Goal: Transaction & Acquisition: Subscribe to service/newsletter

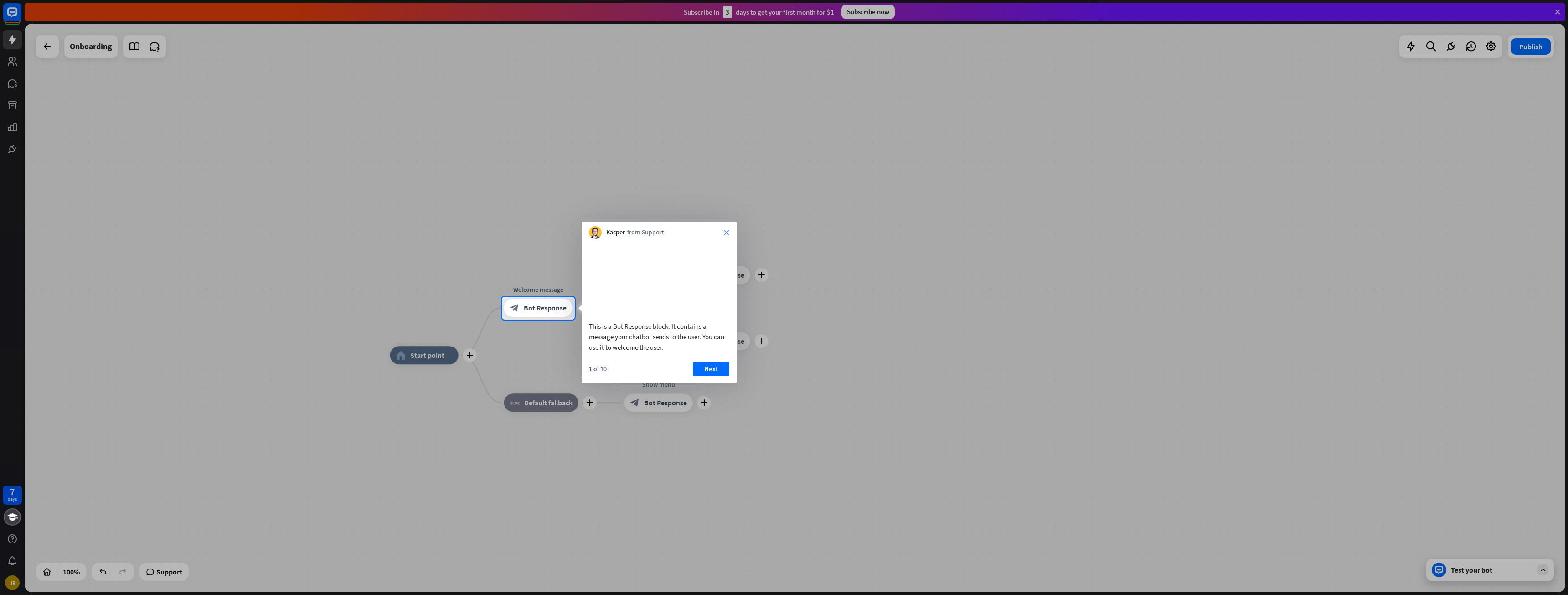
click at [725, 234] on icon "close" at bounding box center [726, 232] width 5 height 5
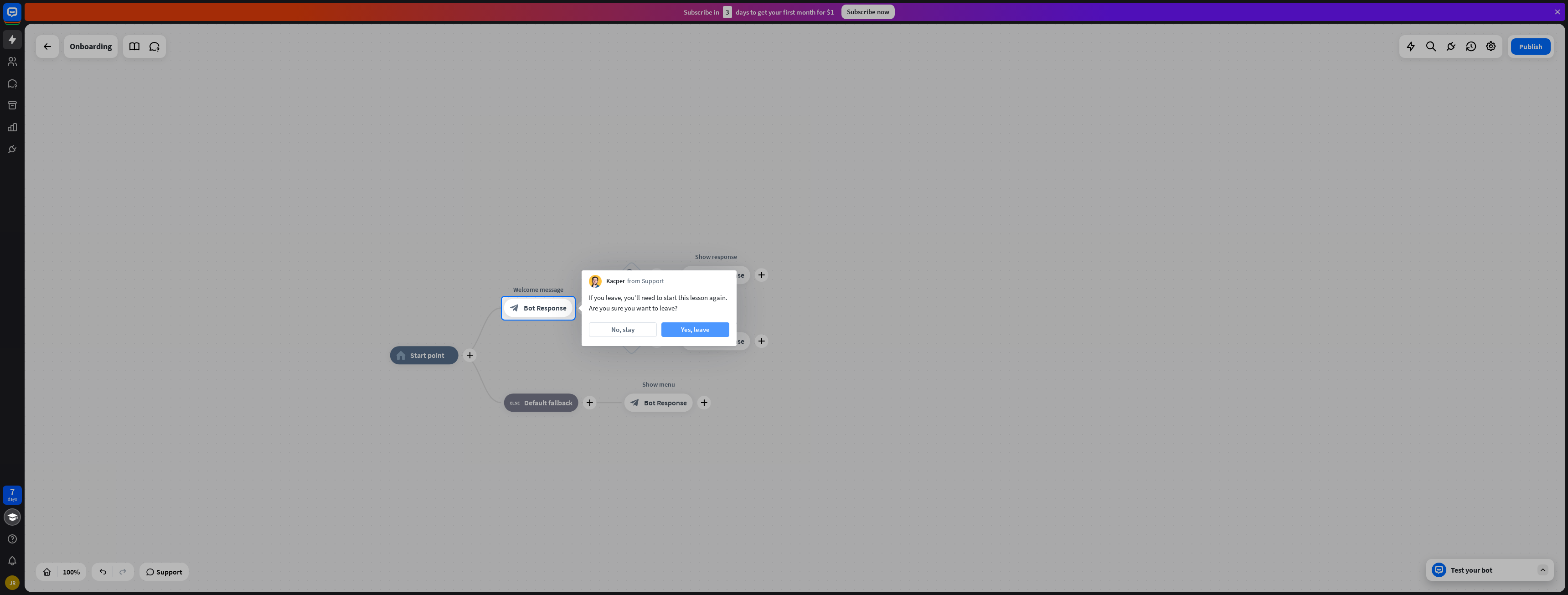
click at [688, 329] on button "Yes, leave" at bounding box center [696, 329] width 68 height 15
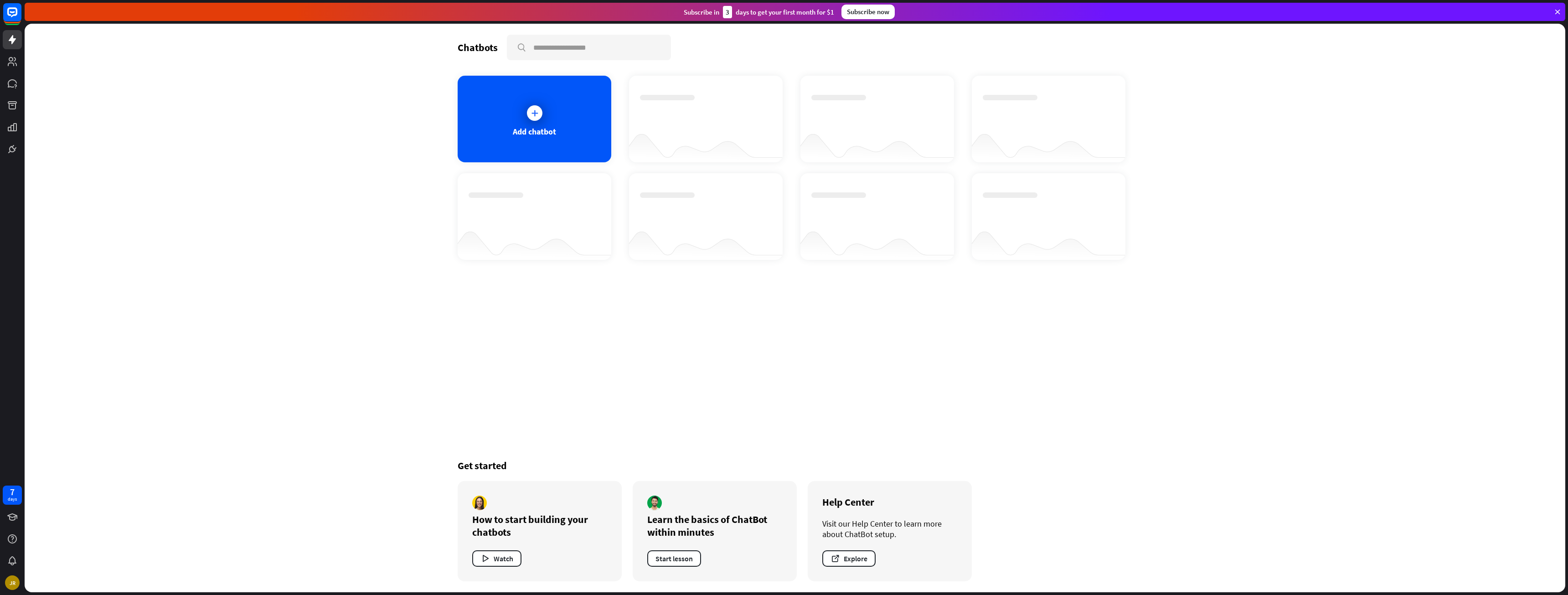
click at [857, 10] on div "Subscribe now" at bounding box center [868, 12] width 54 height 15
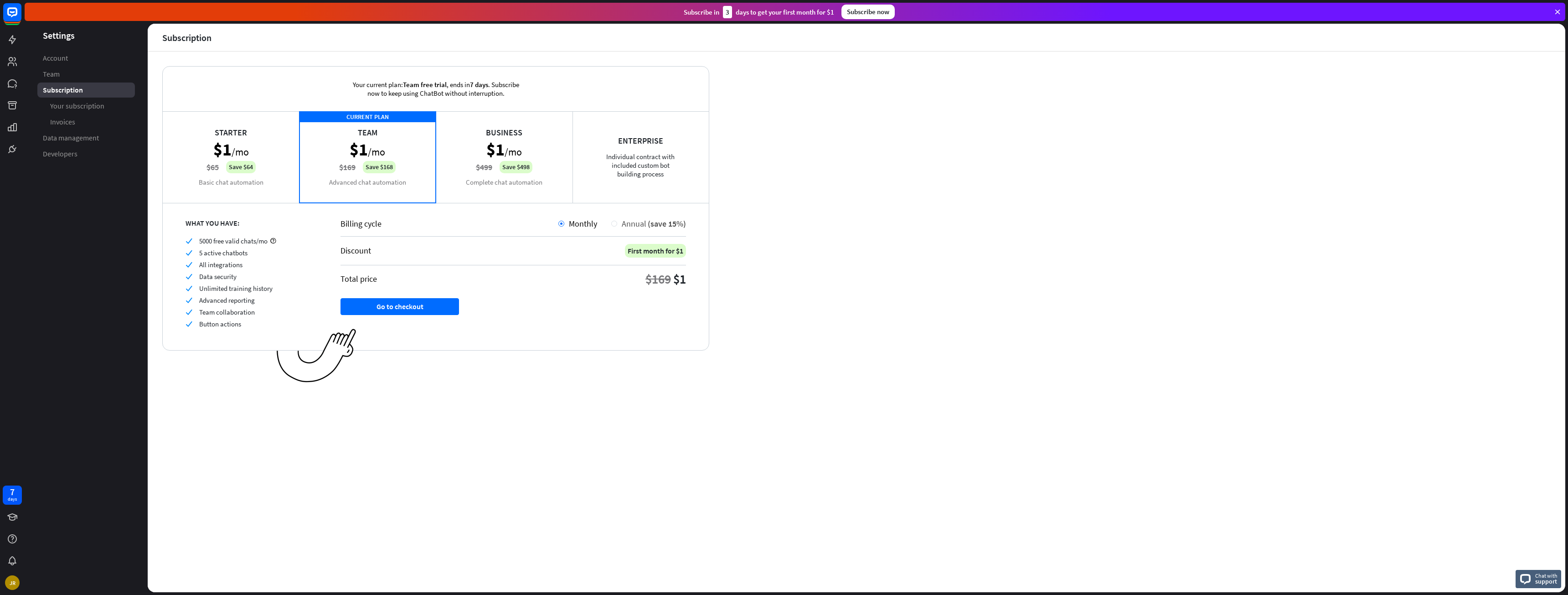
click at [617, 223] on div at bounding box center [614, 224] width 6 height 6
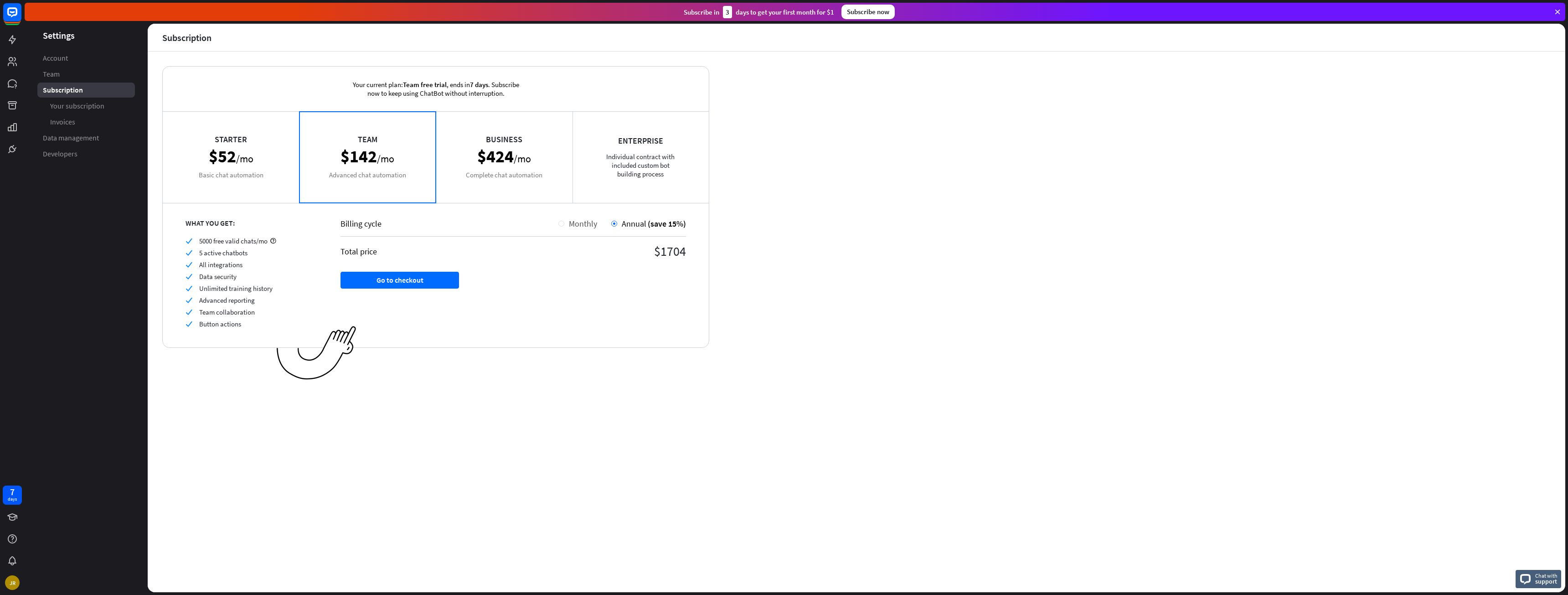
click at [559, 222] on div at bounding box center [561, 224] width 6 height 6
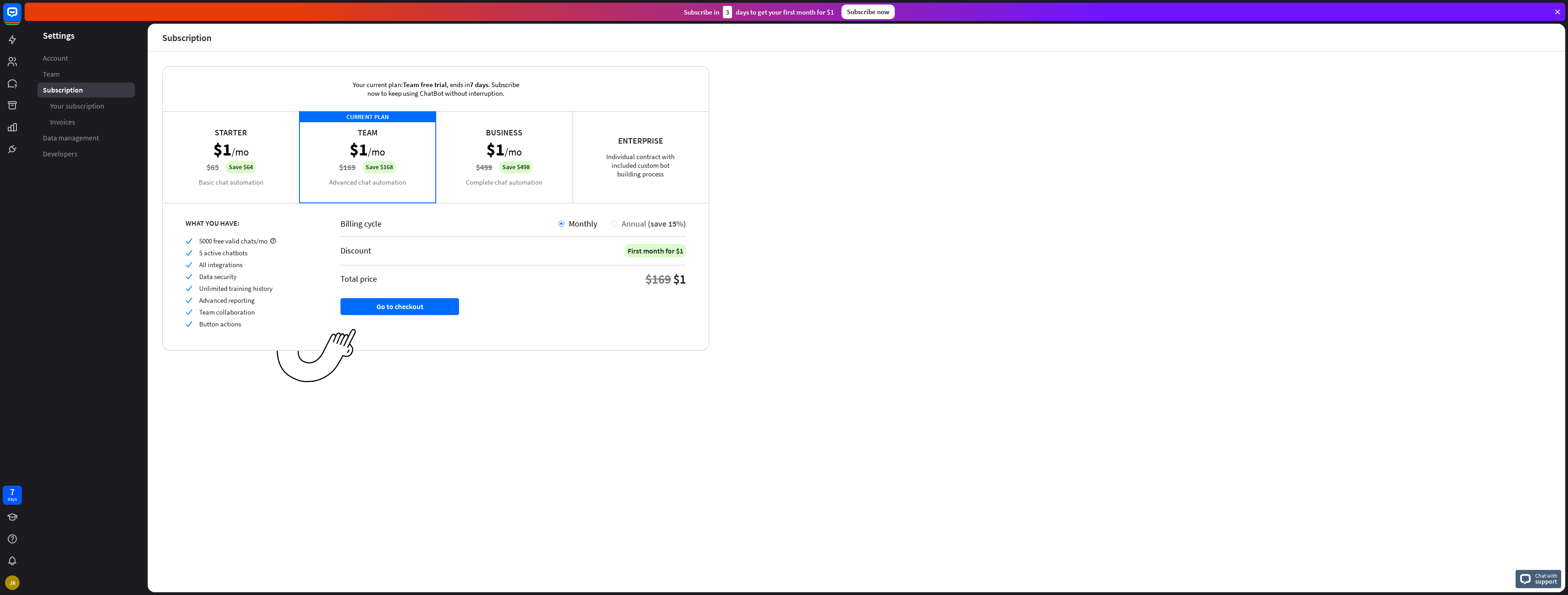
click at [632, 226] on span "Annual" at bounding box center [634, 224] width 24 height 10
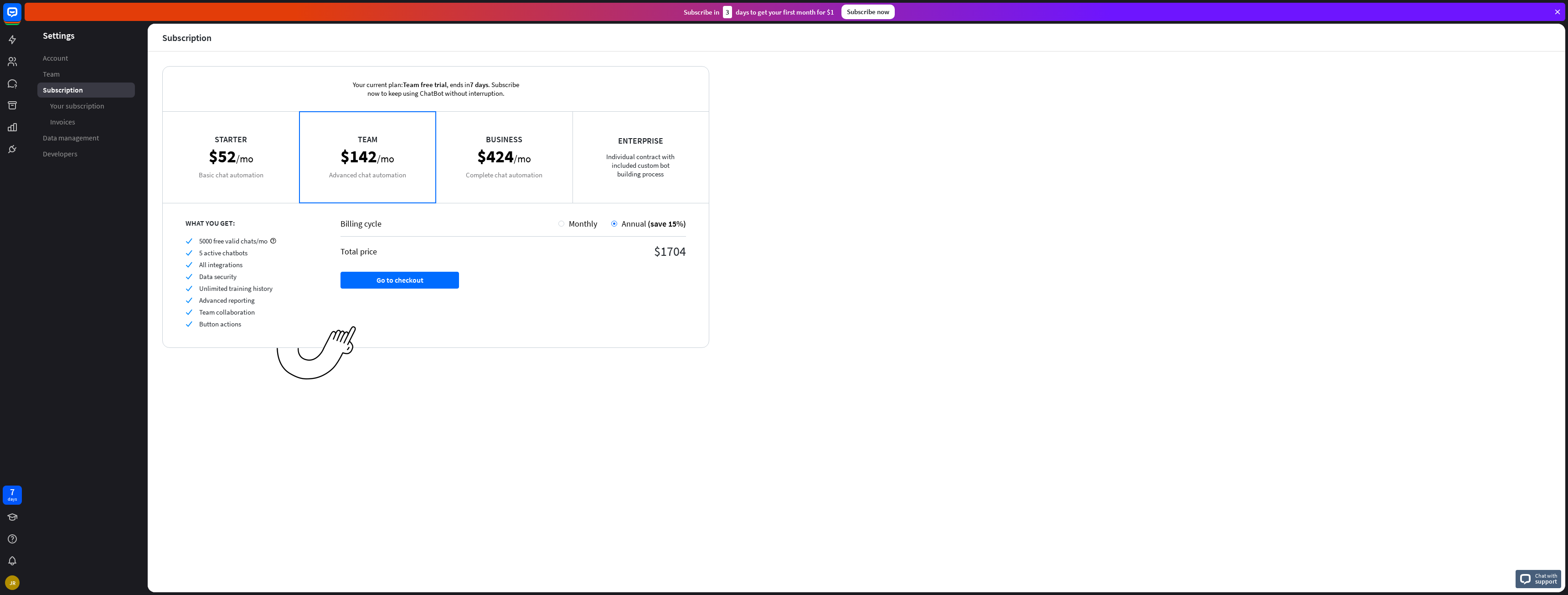
click at [255, 143] on div "Starter $52 /mo Basic chat automation" at bounding box center [231, 157] width 137 height 91
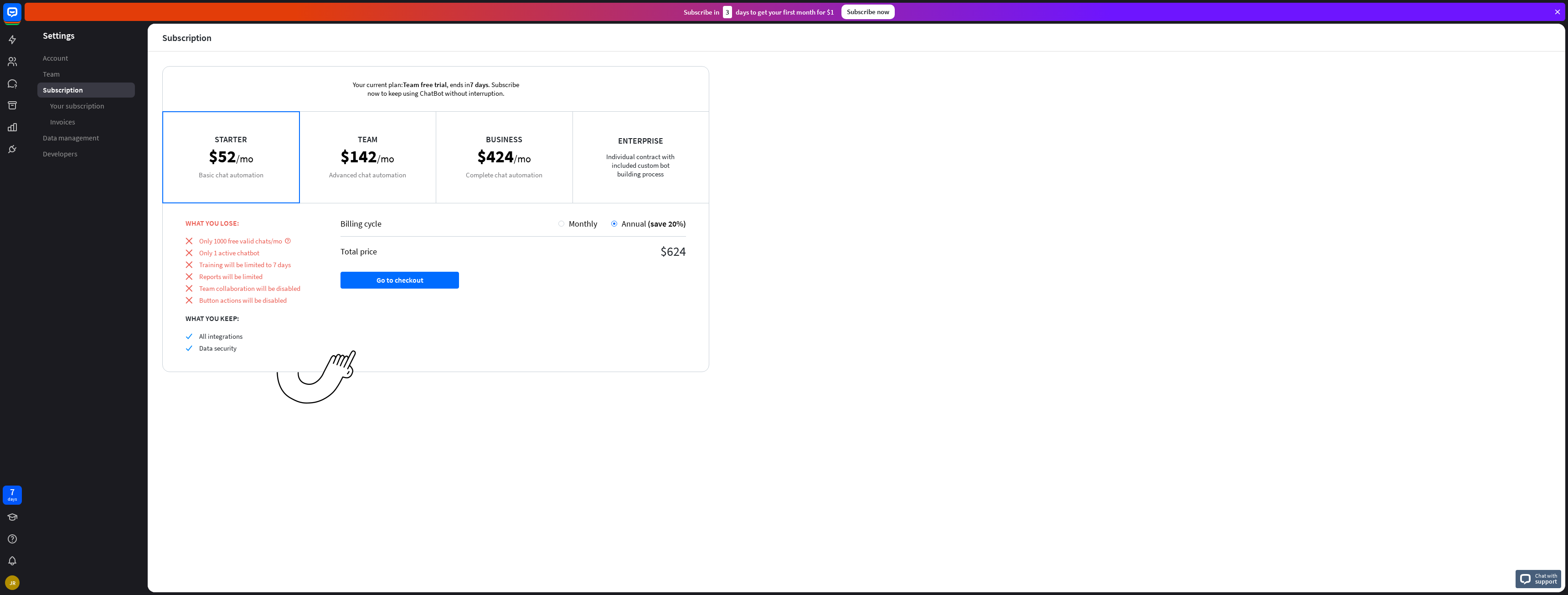
click at [351, 176] on div "Team $142 /mo Advanced chat automation" at bounding box center [368, 157] width 137 height 91
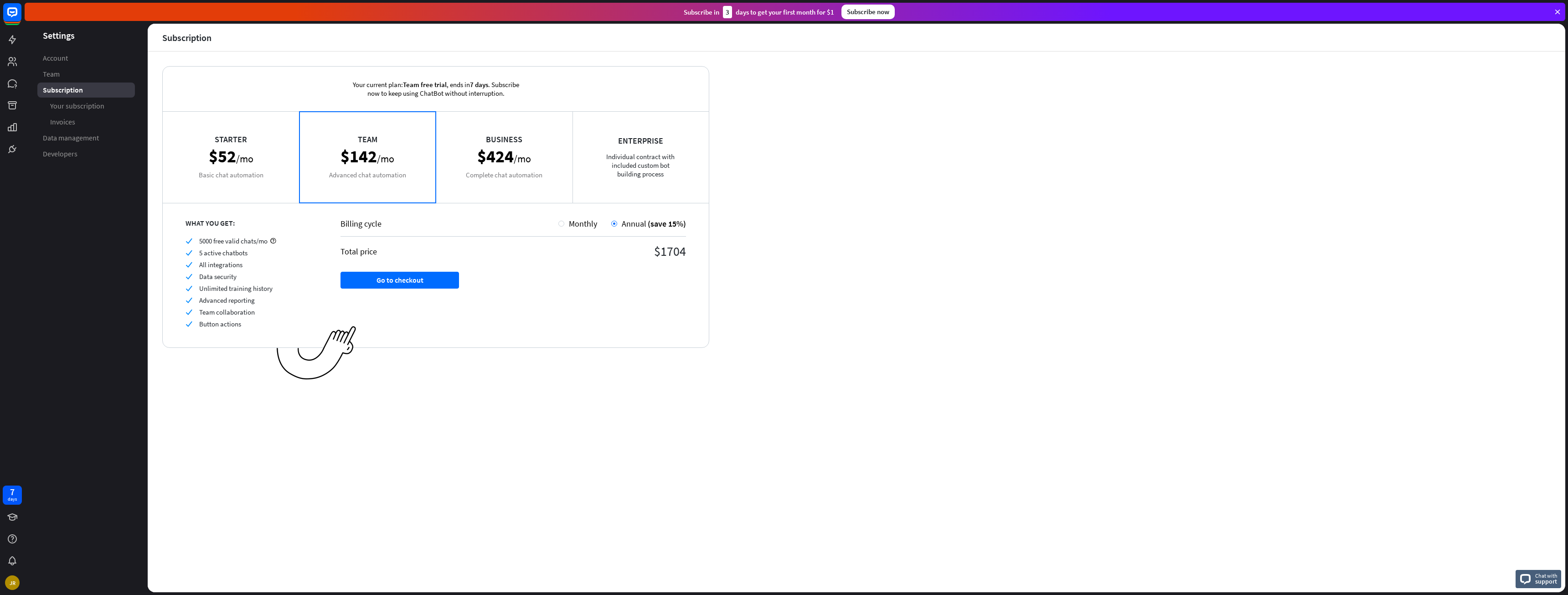
click at [634, 146] on div "Enterprise Individual contract with included custom bot building process" at bounding box center [641, 157] width 137 height 91
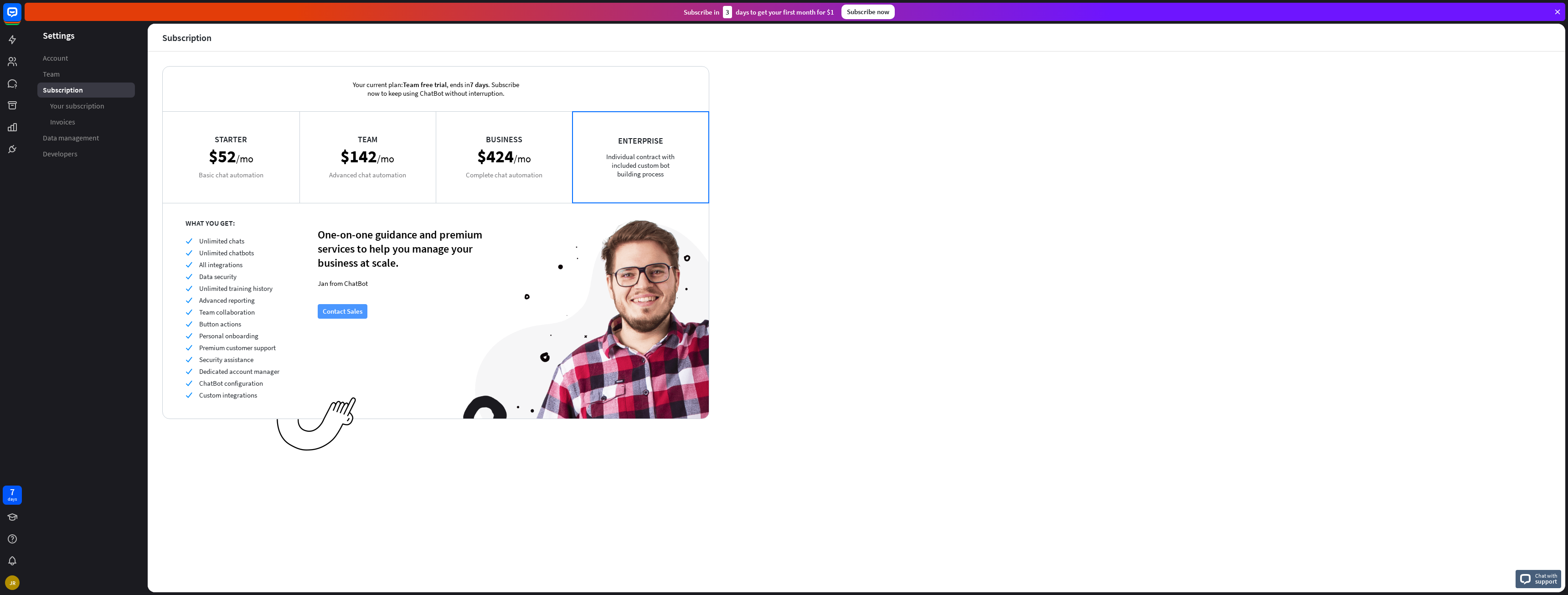
click at [334, 317] on button "Contact Sales" at bounding box center [343, 311] width 50 height 15
click at [375, 157] on div "Team $142 /mo Advanced chat automation" at bounding box center [368, 157] width 137 height 91
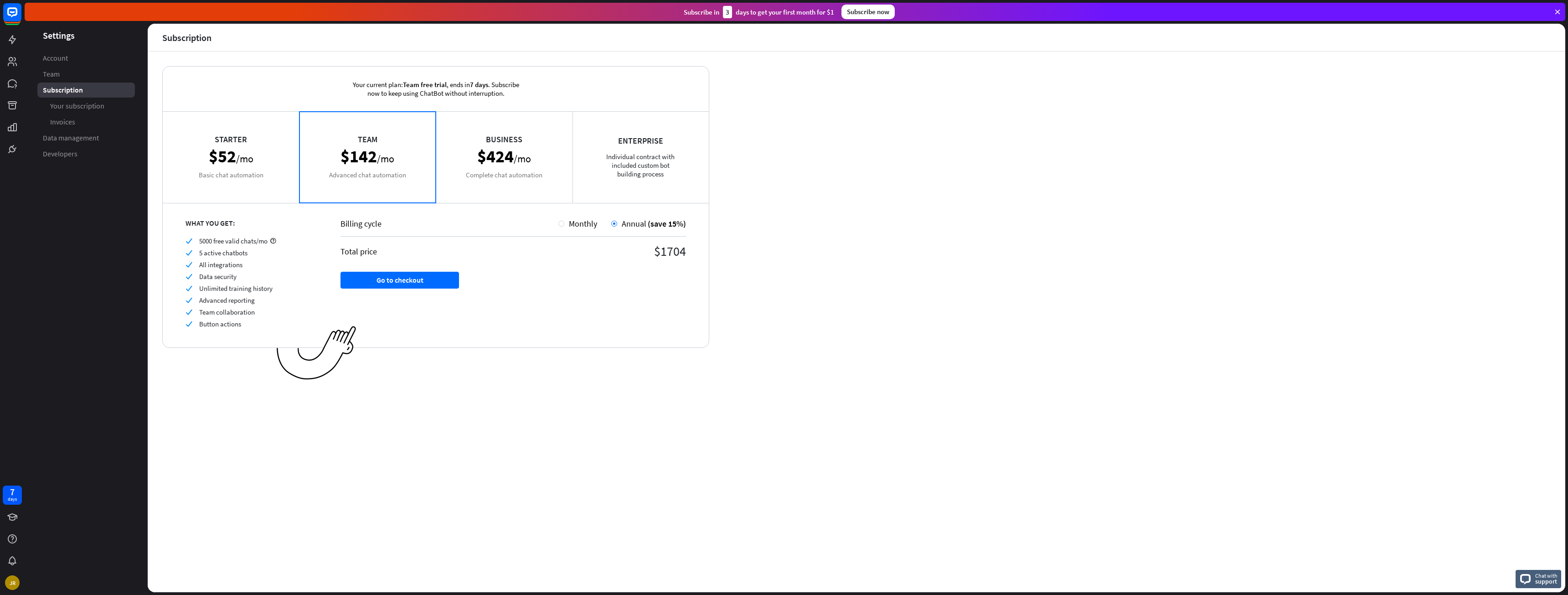
click at [226, 163] on div "Starter $52 /mo Basic chat automation" at bounding box center [231, 157] width 137 height 91
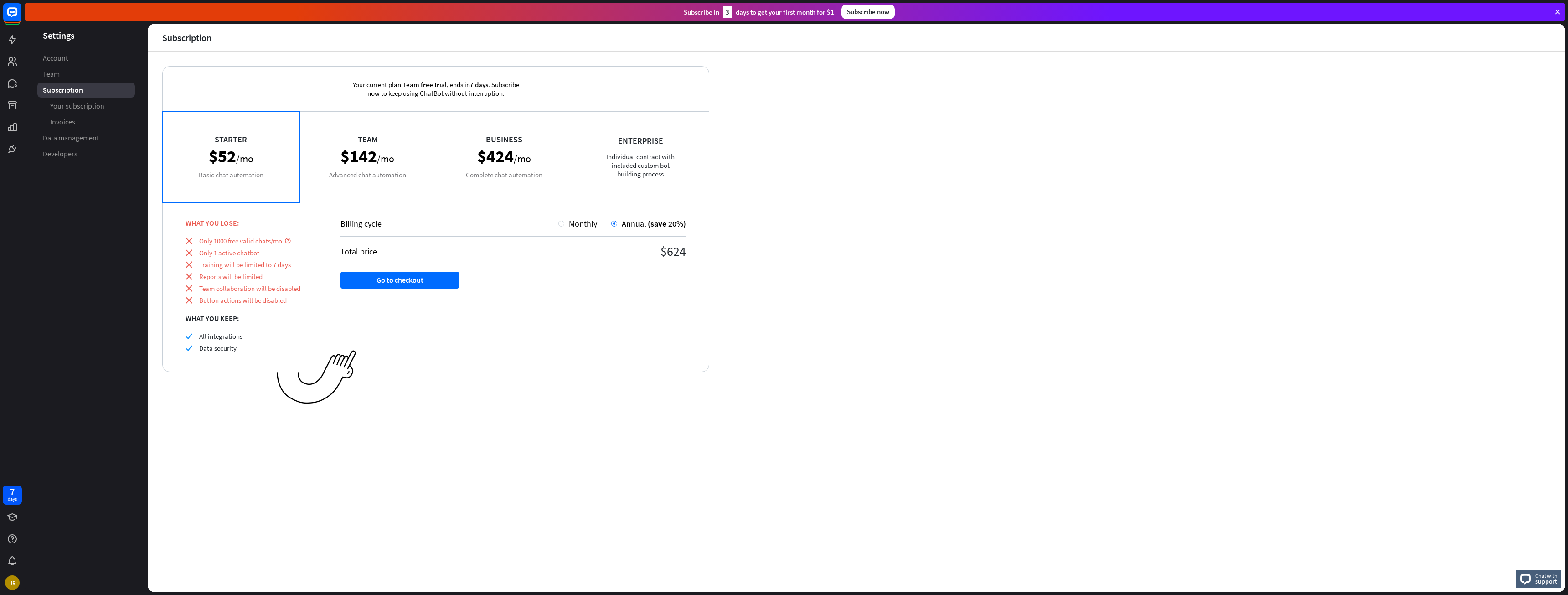
click at [388, 170] on div "Team $142 /mo Advanced chat automation" at bounding box center [368, 157] width 137 height 91
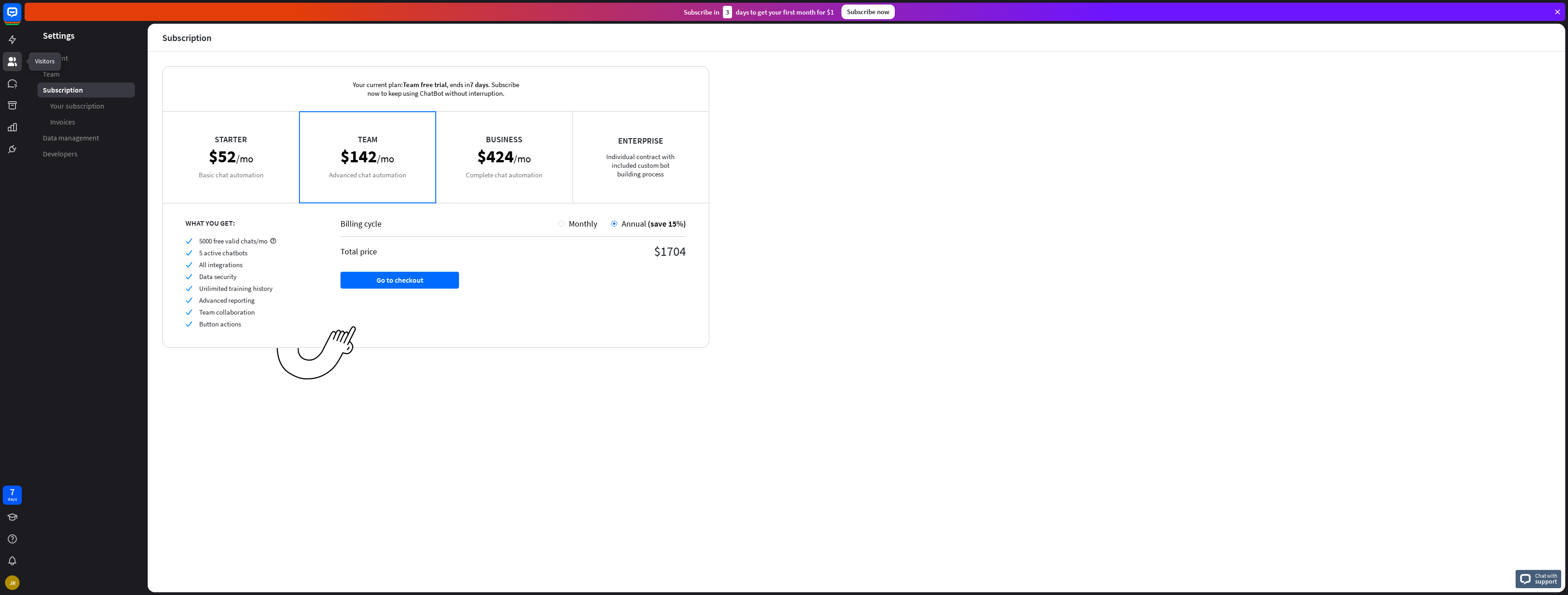
click at [15, 63] on icon at bounding box center [12, 62] width 11 height 11
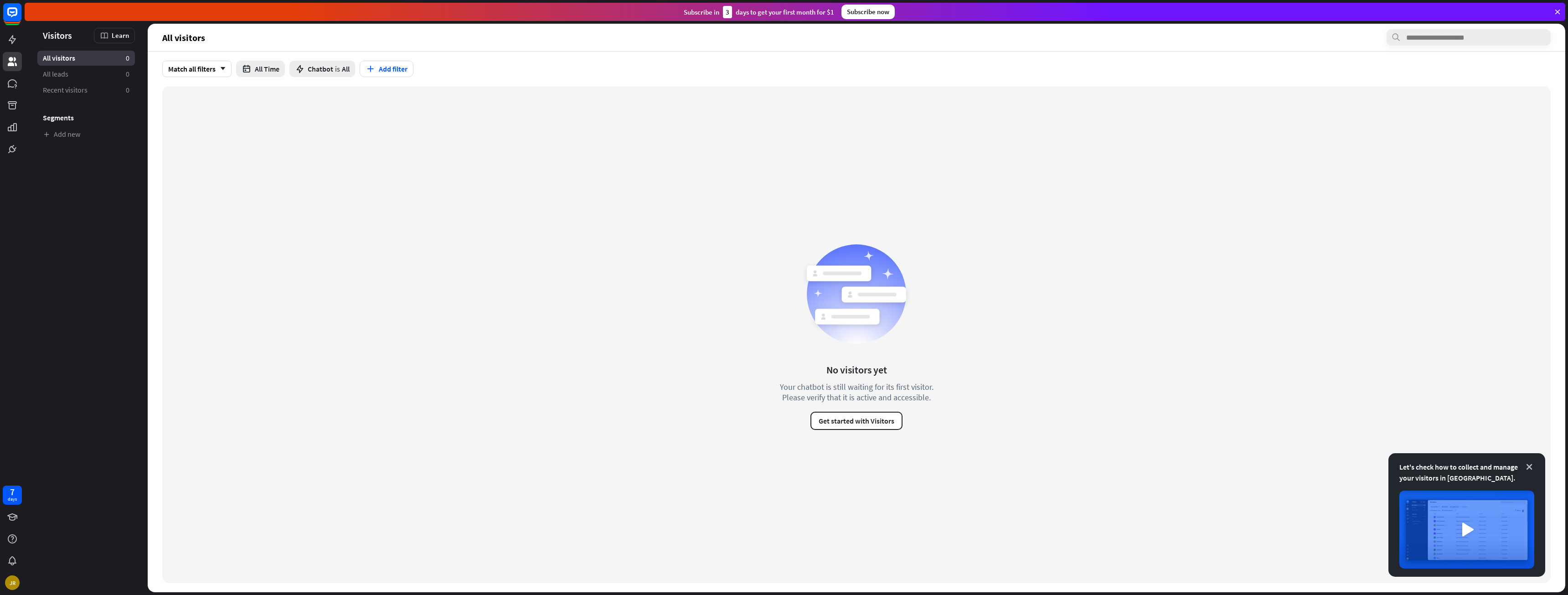
click at [1533, 468] on icon at bounding box center [1529, 466] width 9 height 9
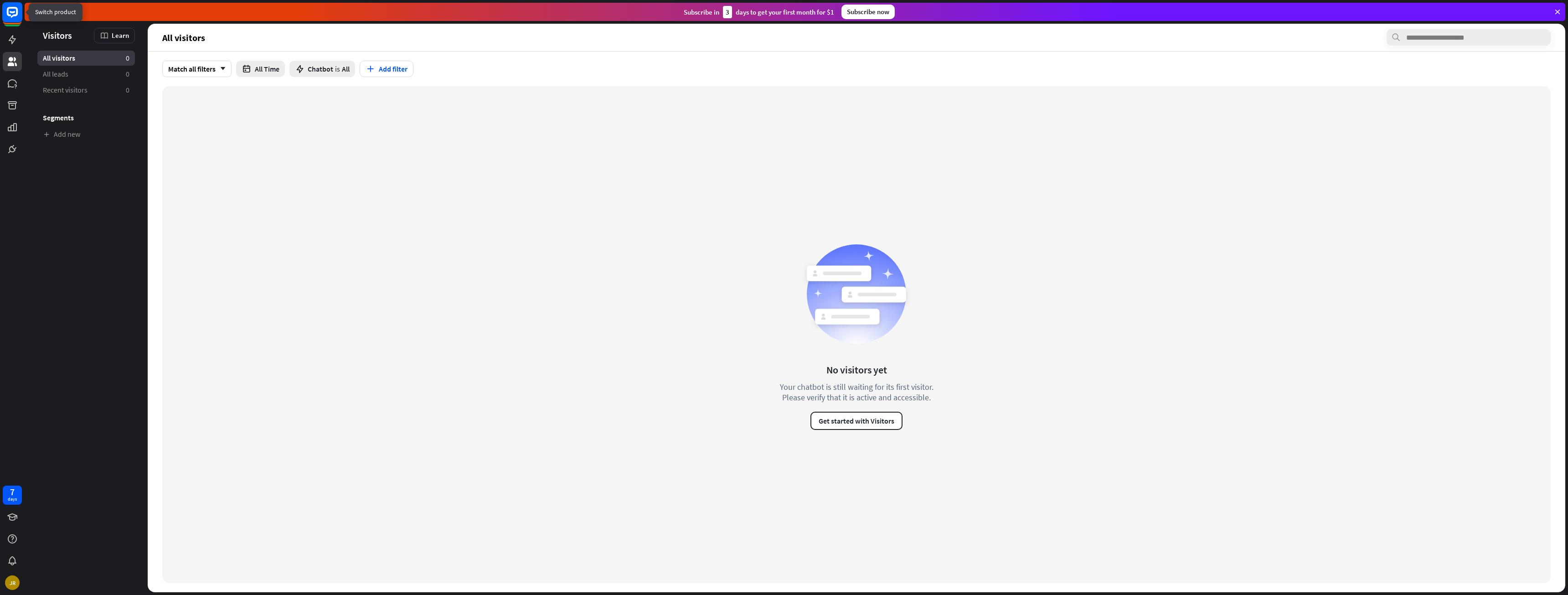
click at [6, 15] on rect at bounding box center [12, 12] width 20 height 20
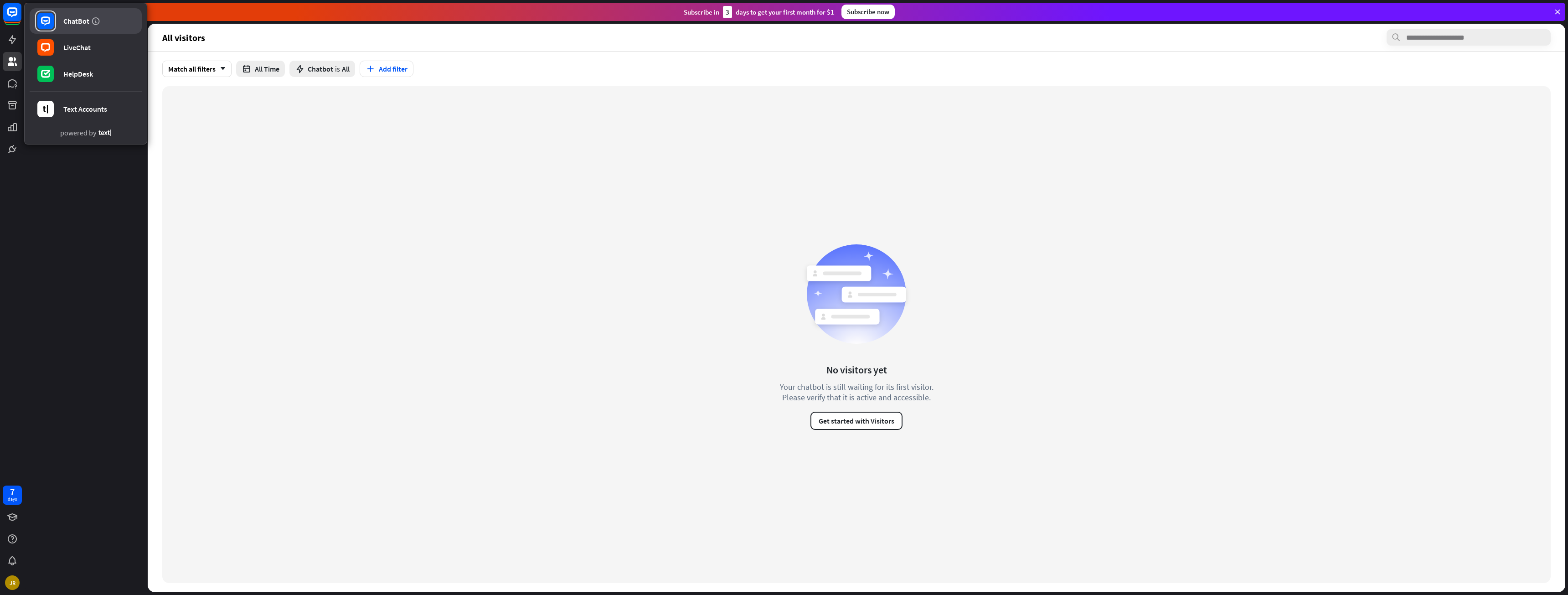
click at [89, 21] on link "ChatBot" at bounding box center [86, 21] width 112 height 26
